Goal: Obtain resource: Obtain resource

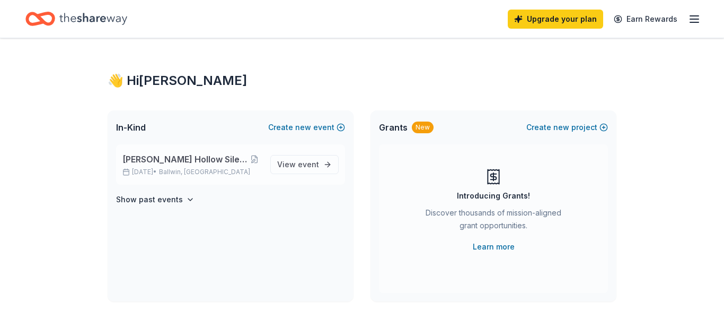
click at [191, 155] on span "[PERSON_NAME] Hollow Silent Auction 2026" at bounding box center [185, 159] width 125 height 13
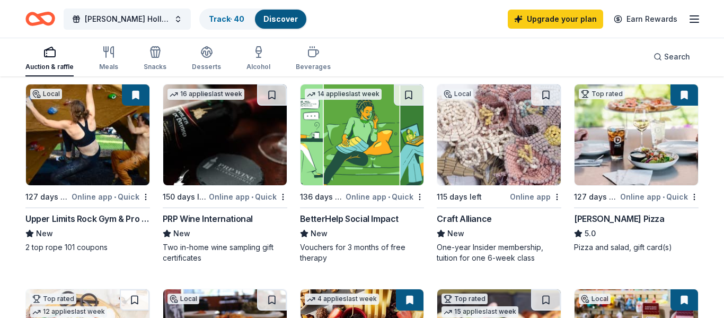
scroll to position [119, 0]
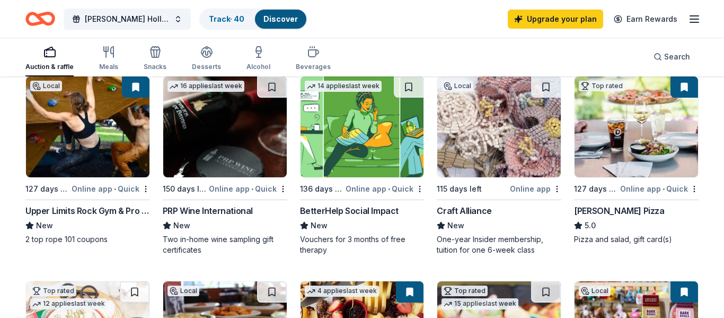
click at [362, 153] on img at bounding box center [363, 126] width 124 height 101
click at [413, 88] on button at bounding box center [409, 86] width 30 height 21
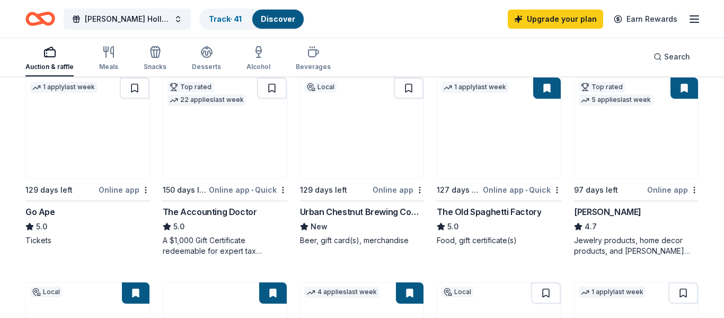
scroll to position [534, 0]
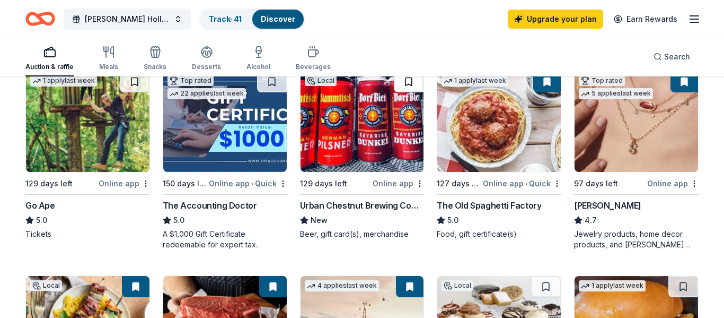
click at [414, 87] on button at bounding box center [409, 81] width 30 height 21
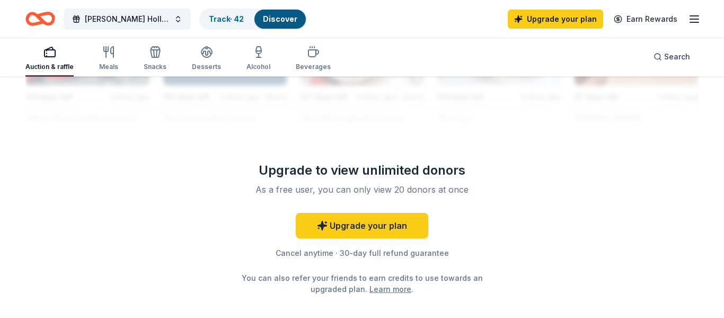
scroll to position [1059, 0]
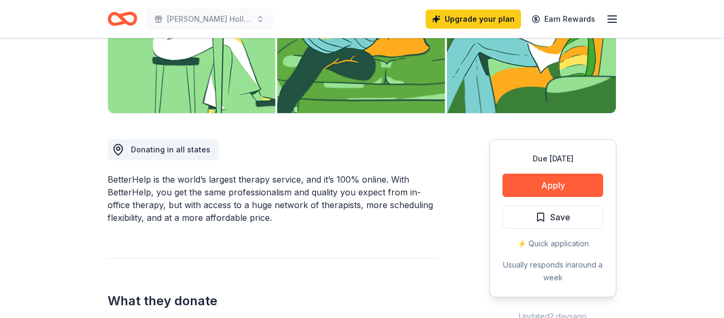
scroll to position [213, 0]
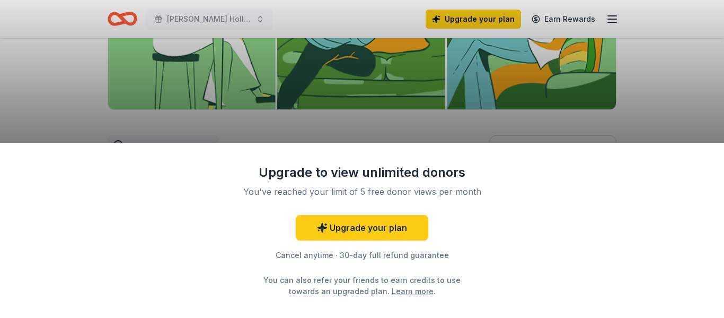
click at [576, 185] on div "Upgrade to view unlimited donors You've reached your limit of 5 free donor view…" at bounding box center [362, 230] width 724 height 175
